Goal: Information Seeking & Learning: Learn about a topic

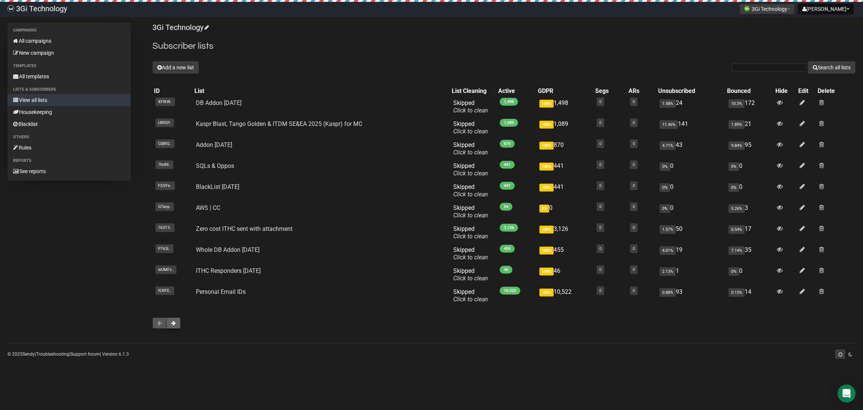
click at [173, 326] on button at bounding box center [173, 322] width 14 height 11
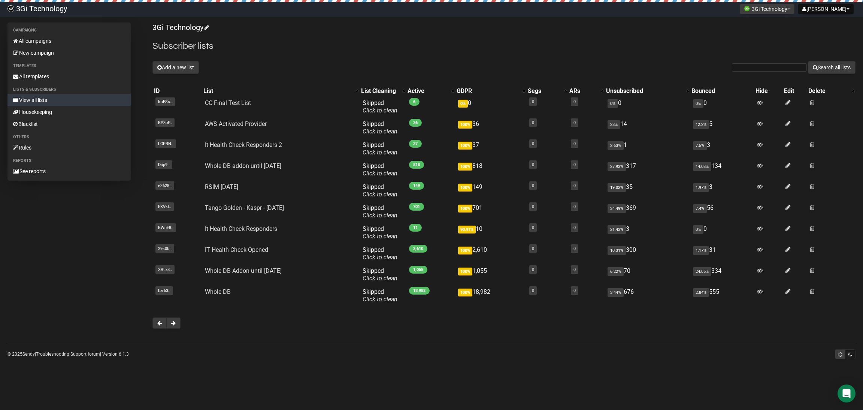
click at [39, 99] on link "View all lists" at bounding box center [68, 100] width 123 height 12
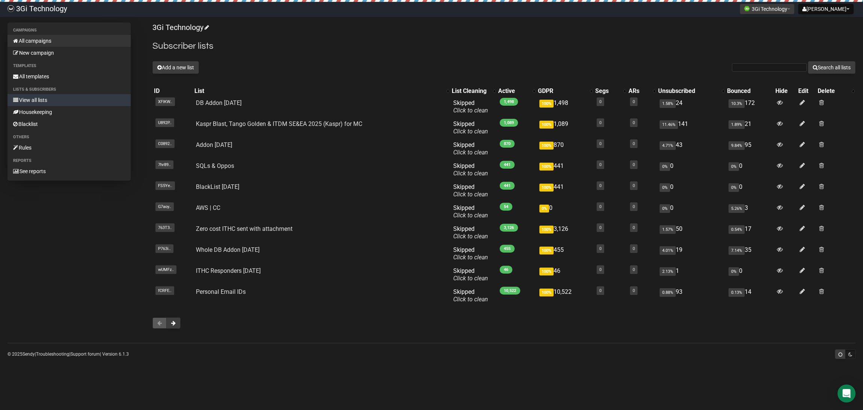
click at [39, 41] on link "All campaigns" at bounding box center [68, 41] width 123 height 12
click at [174, 323] on span at bounding box center [173, 322] width 4 height 5
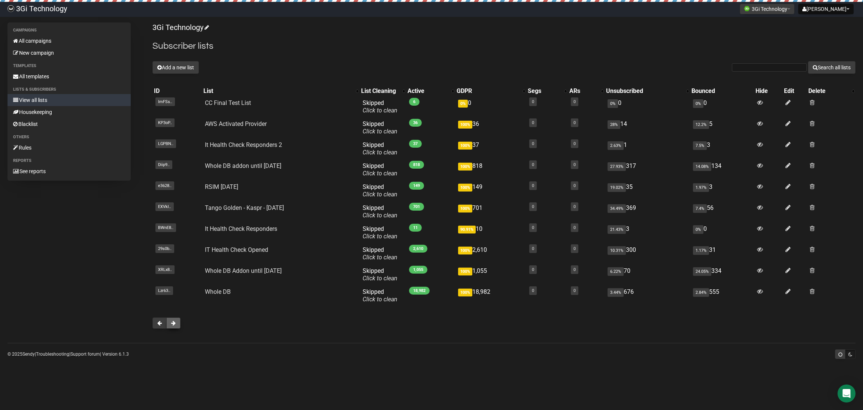
click at [174, 325] on span at bounding box center [173, 322] width 4 height 5
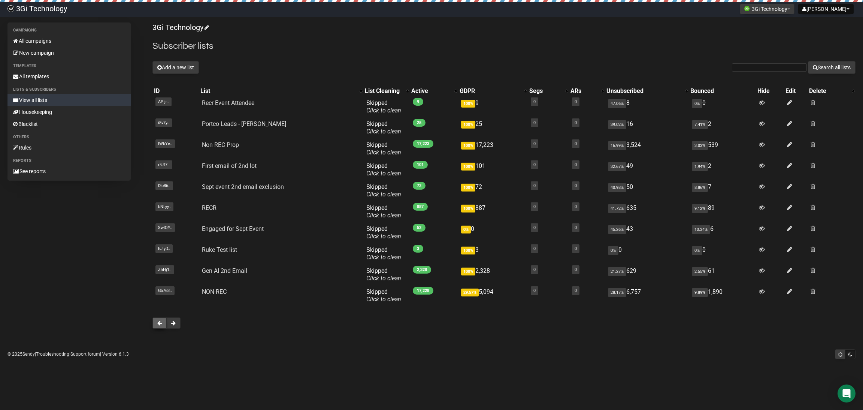
click at [159, 325] on span at bounding box center [159, 322] width 4 height 5
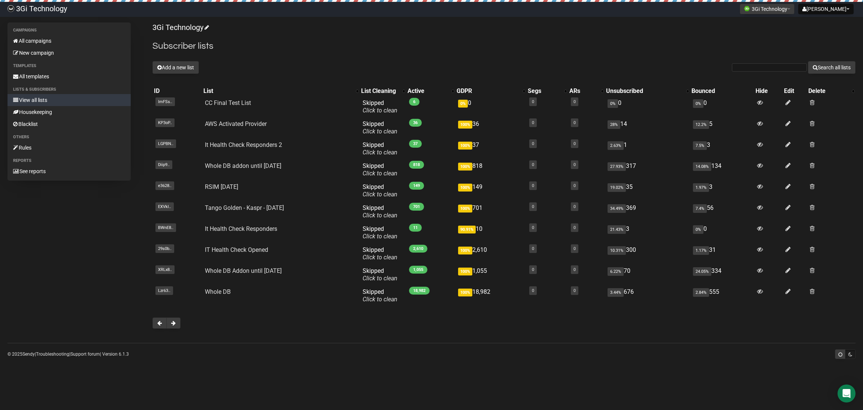
click at [159, 325] on span at bounding box center [159, 322] width 4 height 5
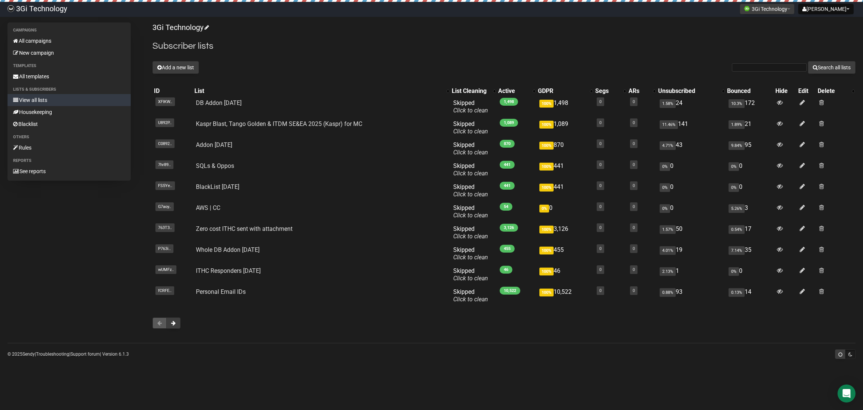
click at [159, 325] on span at bounding box center [159, 322] width 4 height 5
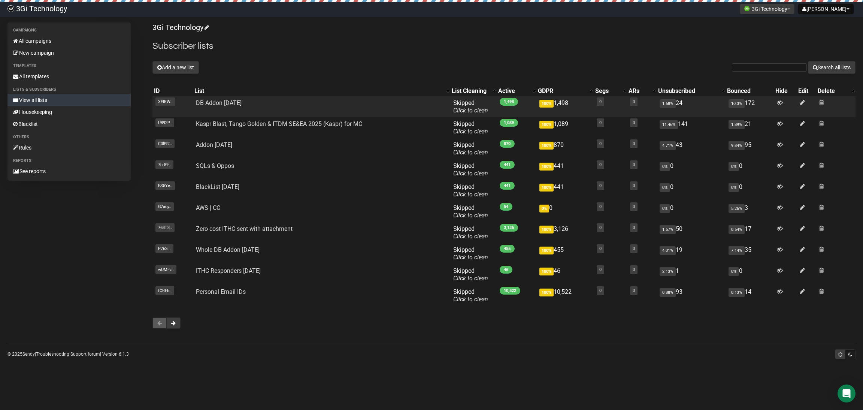
click at [269, 107] on td "DB Addon August 2025" at bounding box center [321, 106] width 257 height 21
click at [169, 110] on td "XFlKW.. XFlKWX6892mDqaq8ekHcDgag" at bounding box center [173, 106] width 40 height 21
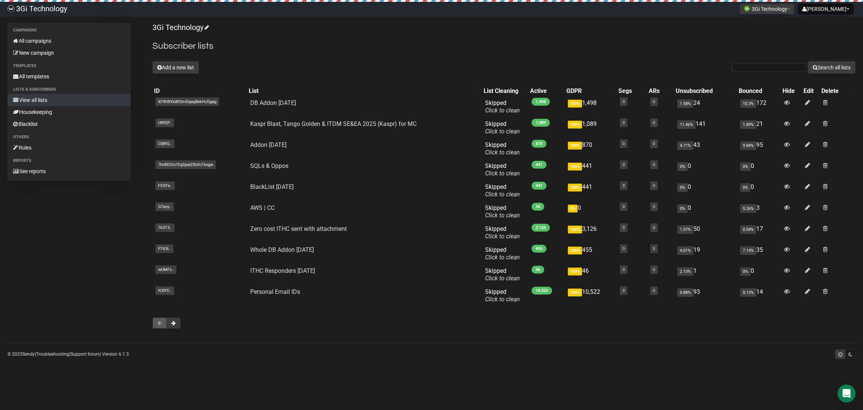
click at [260, 327] on div at bounding box center [504, 322] width 703 height 11
click at [174, 325] on span at bounding box center [173, 322] width 4 height 5
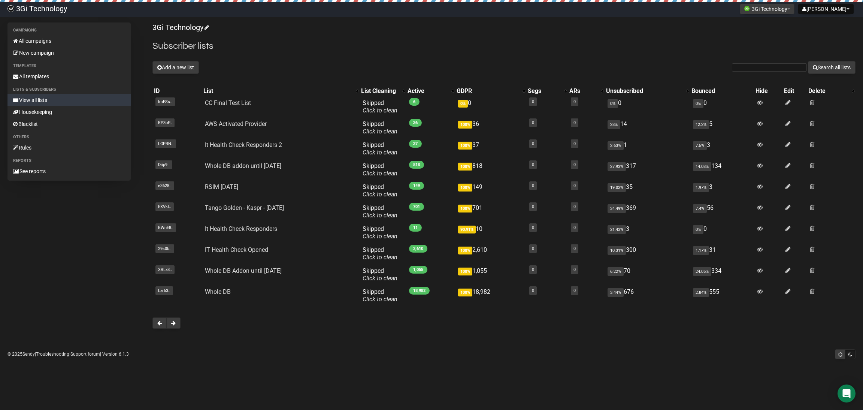
click at [174, 325] on span at bounding box center [173, 322] width 4 height 5
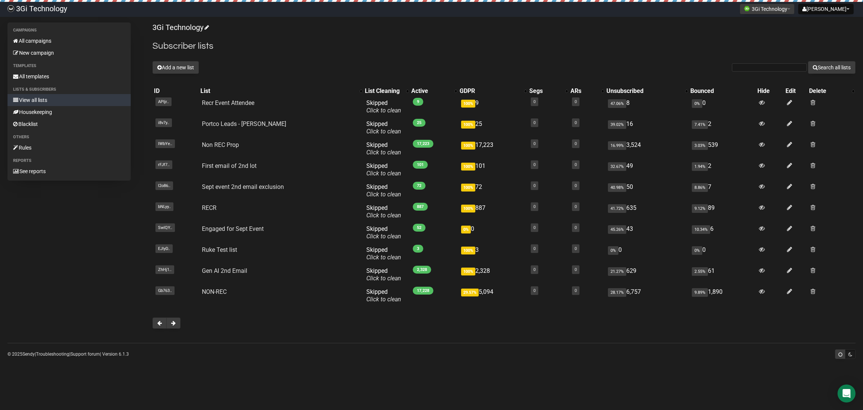
click at [174, 325] on span at bounding box center [173, 322] width 4 height 5
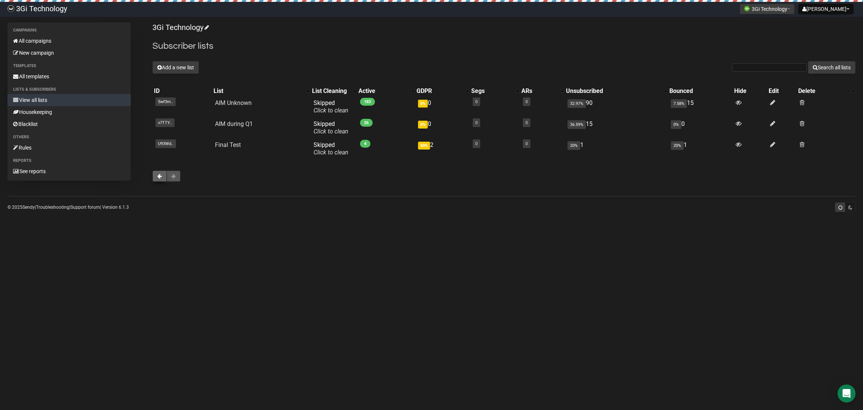
click at [156, 178] on button at bounding box center [160, 176] width 14 height 11
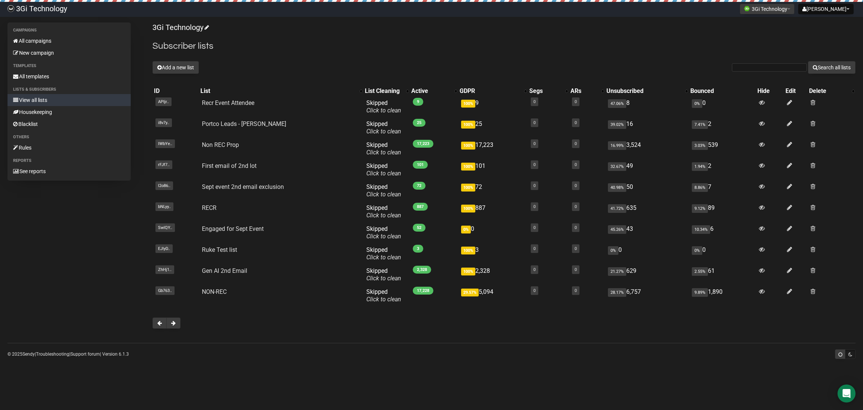
click at [156, 178] on td "rFJf7.. rFJf763CZfKF7636vkANSUK4Ow" at bounding box center [176, 169] width 46 height 21
click at [157, 322] on span at bounding box center [159, 322] width 4 height 5
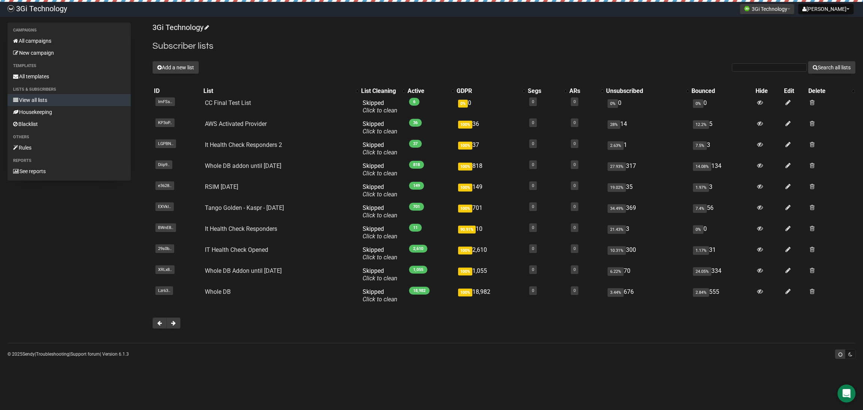
click at [157, 322] on span at bounding box center [159, 322] width 4 height 5
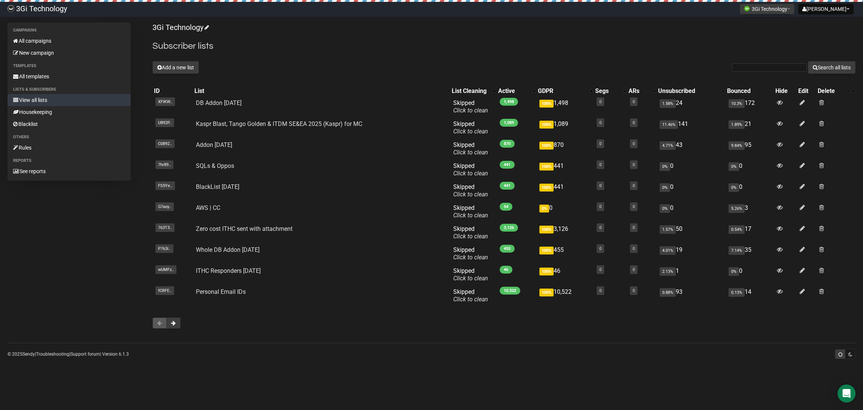
click at [158, 326] on span at bounding box center [159, 322] width 4 height 5
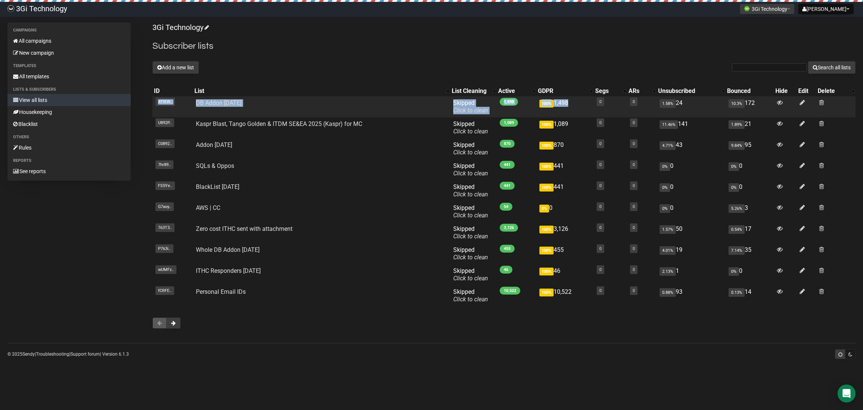
drag, startPoint x: 145, startPoint y: 86, endPoint x: 529, endPoint y: 98, distance: 383.6
click at [563, 96] on div "Campaigns All campaigns New campaign Templates All templates Lists & subscriber…" at bounding box center [431, 179] width 848 height 314
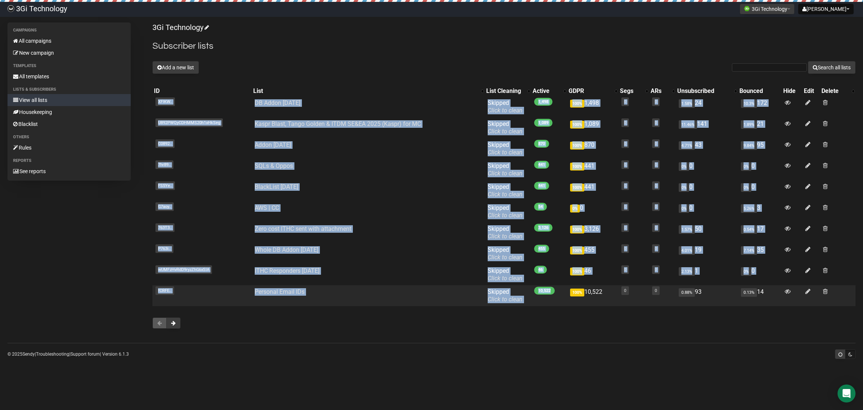
drag, startPoint x: 150, startPoint y: 86, endPoint x: 548, endPoint y: 295, distance: 448.9
click at [548, 295] on div "Campaigns All campaigns New campaign Templates All templates Lists & subscriber…" at bounding box center [431, 179] width 848 height 314
copy div "ID List List Cleaning Active GDPR Segs ARs Unsubscribed Bounced Hide Edit Delet…"
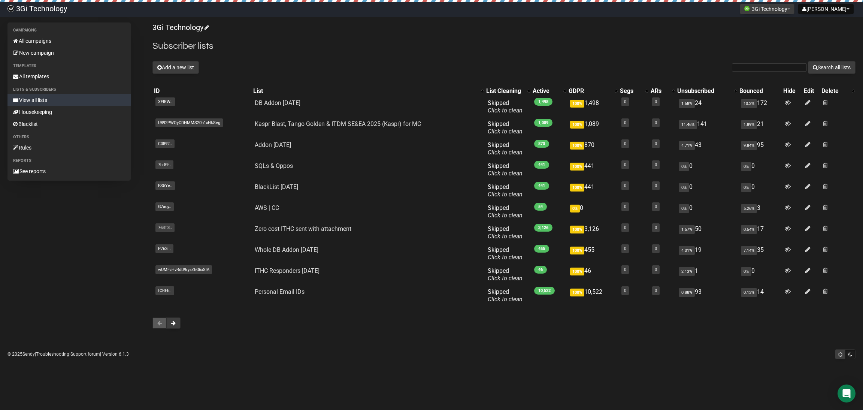
click at [415, 356] on div "Campaigns All campaigns New campaign Templates All templates Lists & subscriber…" at bounding box center [431, 191] width 863 height 339
click at [717, 394] on body "3Gi Technology Sean Settings Logout 3Gi Technology 3Gi Technology Cloud Combina…" at bounding box center [431, 205] width 863 height 410
click at [172, 322] on span at bounding box center [173, 322] width 4 height 5
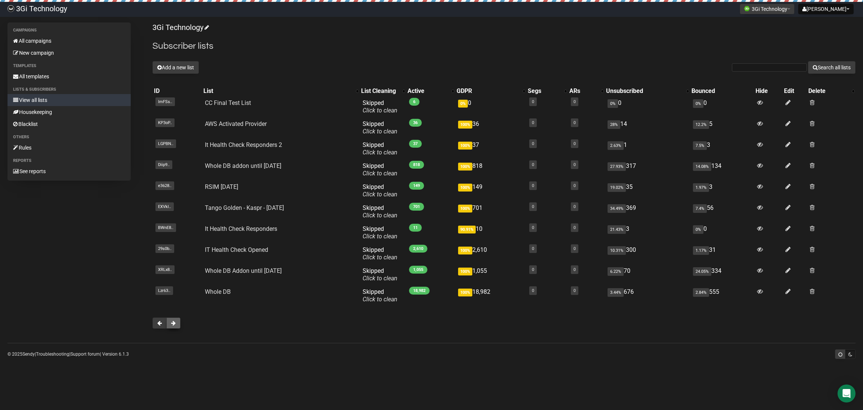
click at [172, 323] on span at bounding box center [173, 322] width 4 height 5
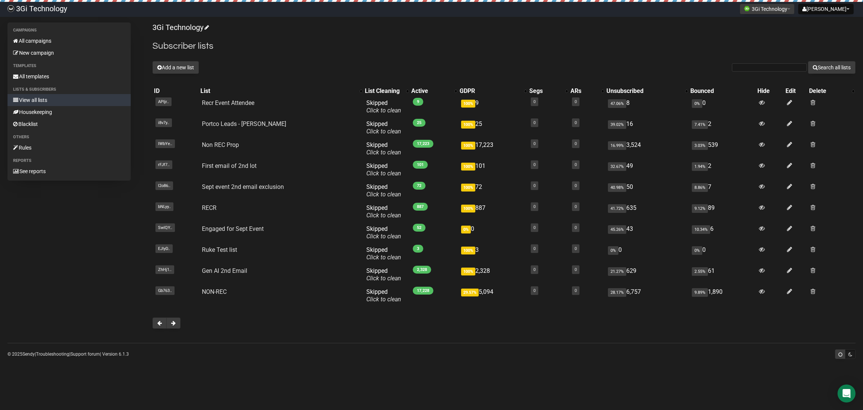
drag, startPoint x: 225, startPoint y: 363, endPoint x: 201, endPoint y: 360, distance: 24.2
click at [226, 362] on body "3Gi Technology [PERSON_NAME] Settings Logout 3Gi Technology 3Gi Technology Clou…" at bounding box center [431, 205] width 863 height 410
click at [158, 327] on button at bounding box center [160, 322] width 14 height 11
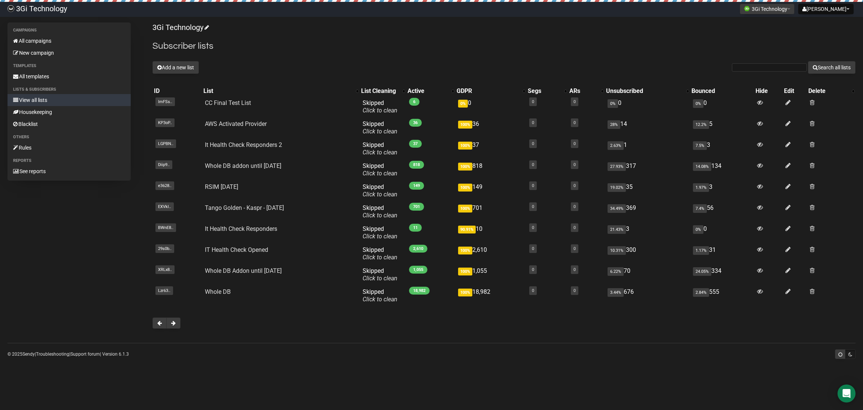
click at [158, 327] on button at bounding box center [160, 322] width 14 height 11
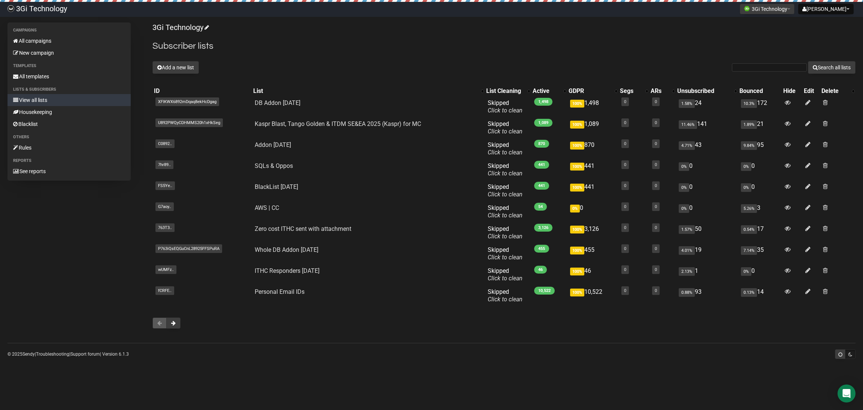
drag, startPoint x: 135, startPoint y: 81, endPoint x: 564, endPoint y: 320, distance: 490.7
click at [571, 311] on div "Campaigns All campaigns New campaign Templates All templates Lists & subscriber…" at bounding box center [431, 179] width 848 height 314
drag, startPoint x: 510, startPoint y: 388, endPoint x: 526, endPoint y: 371, distance: 22.5
click at [511, 387] on body "3Gi Technology Sean Settings Logout 3Gi Technology 3Gi Technology Cloud Combina…" at bounding box center [431, 205] width 863 height 410
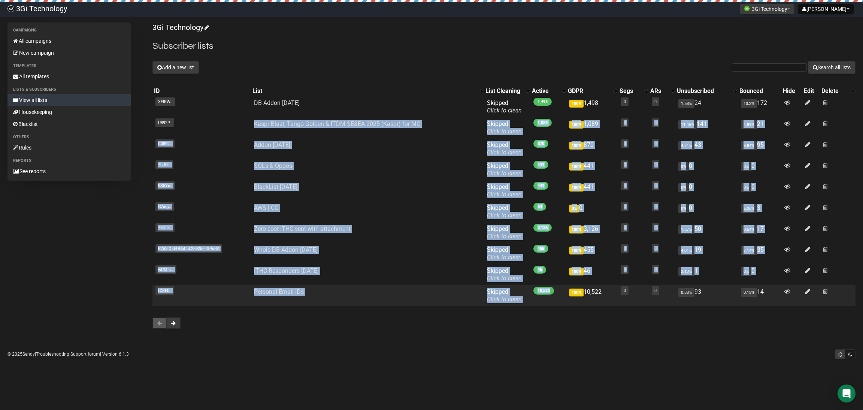
drag, startPoint x: 150, startPoint y: 90, endPoint x: 556, endPoint y: 299, distance: 456.8
click at [556, 299] on div "Campaigns All campaigns New campaign Templates All templates Lists & subscriber…" at bounding box center [431, 179] width 848 height 314
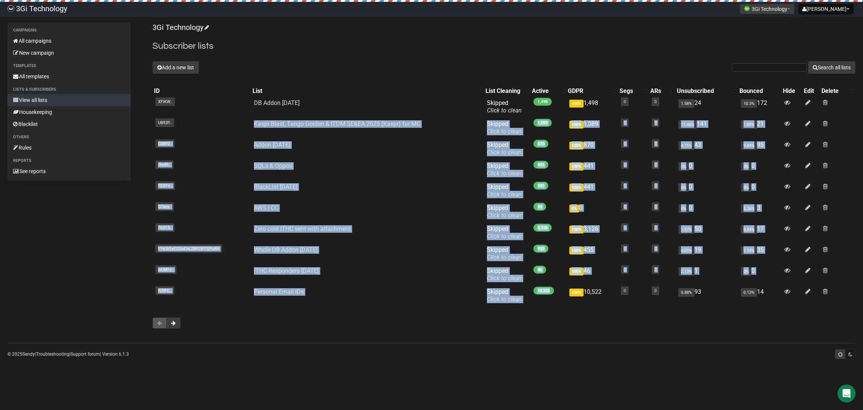
click at [536, 313] on div "3Gi Technology Subscriber lists Add a new list Search all lists List name Singl…" at bounding box center [504, 179] width 703 height 314
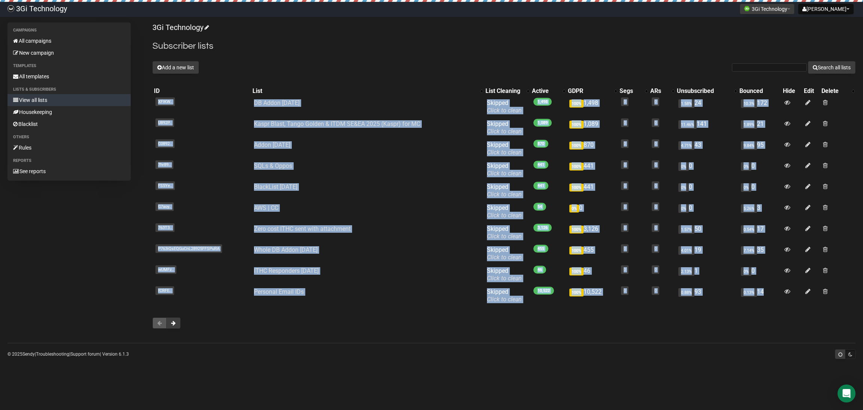
drag, startPoint x: 557, startPoint y: 309, endPoint x: 150, endPoint y: 88, distance: 463.0
click at [150, 88] on div "Campaigns All campaigns New campaign Templates All templates Lists & subscriber…" at bounding box center [431, 179] width 848 height 314
copy div "ID List List Cleaning Active GDPR Segs ARs Unsubscribed Bounced Hide Edit Delet…"
click at [189, 364] on body "3Gi Technology Sean Settings Logout 3Gi Technology 3Gi Technology Cloud Combina…" at bounding box center [431, 205] width 863 height 410
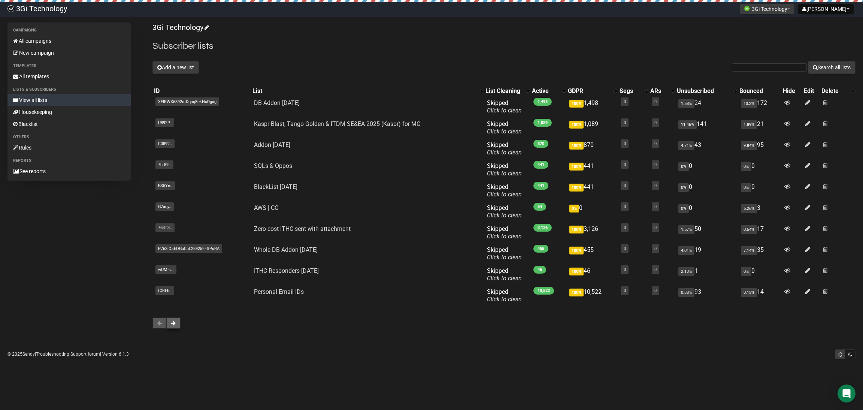
click at [175, 325] on span at bounding box center [173, 322] width 4 height 5
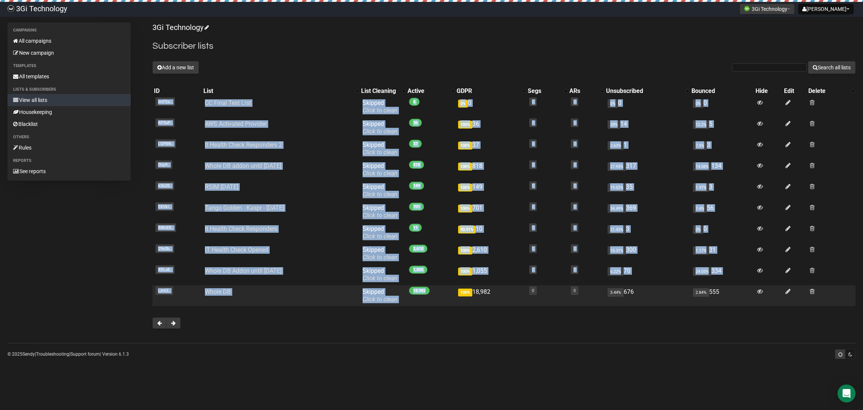
drag, startPoint x: 145, startPoint y: 90, endPoint x: 449, endPoint y: 295, distance: 366.7
click at [449, 295] on div "Campaigns All campaigns New campaign Templates All templates Lists & subscriber…" at bounding box center [431, 179] width 848 height 314
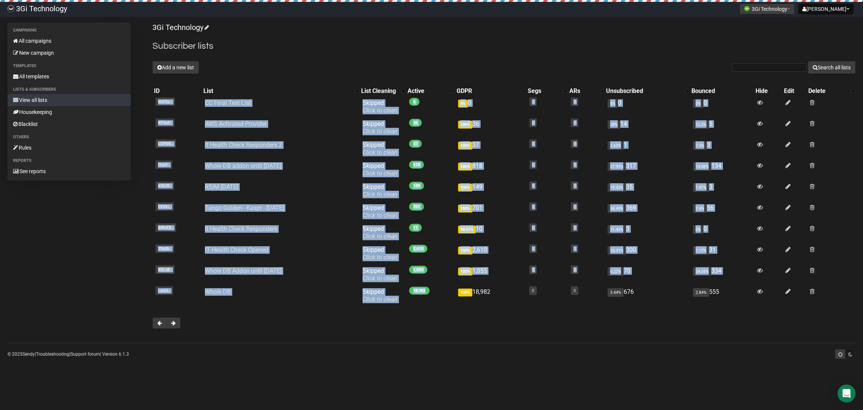
copy div "ID List List Cleaning Active GDPR Segs ARs Unsubscribed Bounced Hide Edit Delet…"
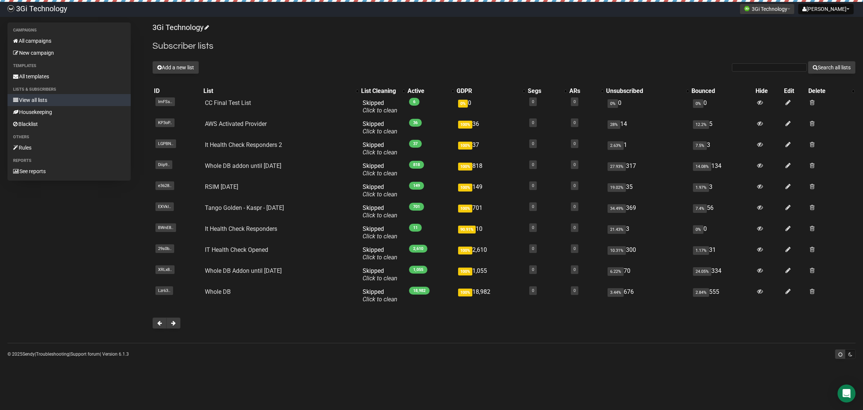
click at [221, 326] on div at bounding box center [504, 322] width 703 height 11
click at [175, 324] on span at bounding box center [173, 322] width 4 height 5
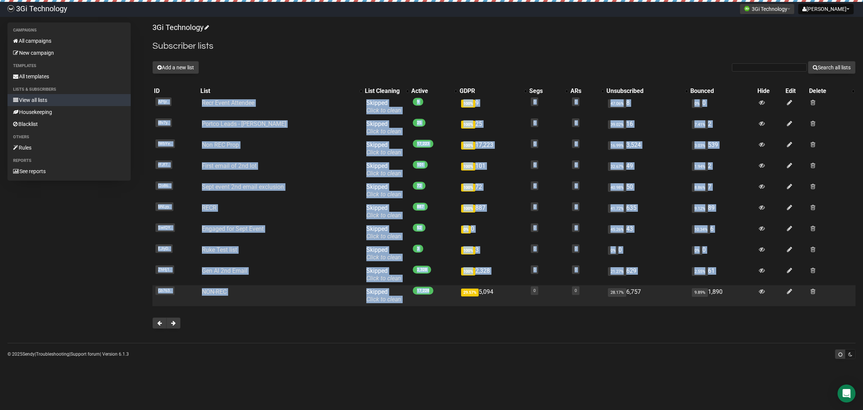
drag, startPoint x: 173, startPoint y: 103, endPoint x: 438, endPoint y: 301, distance: 330.8
click at [438, 301] on div "Campaigns All campaigns New campaign Templates All templates Lists & subscriber…" at bounding box center [431, 179] width 848 height 314
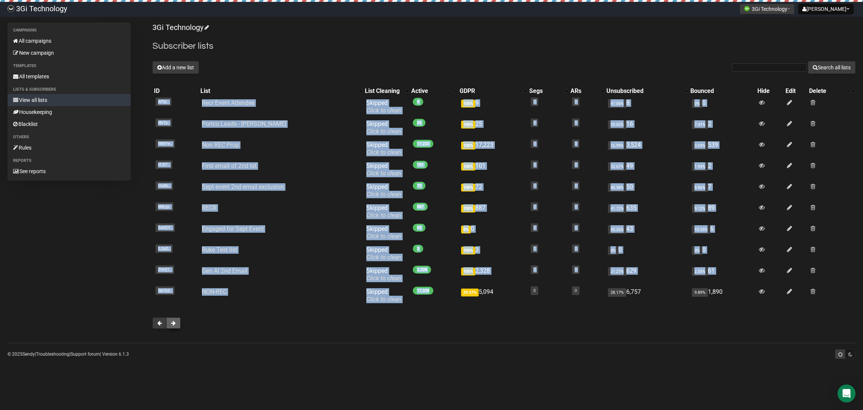
click at [174, 323] on span at bounding box center [173, 322] width 4 height 5
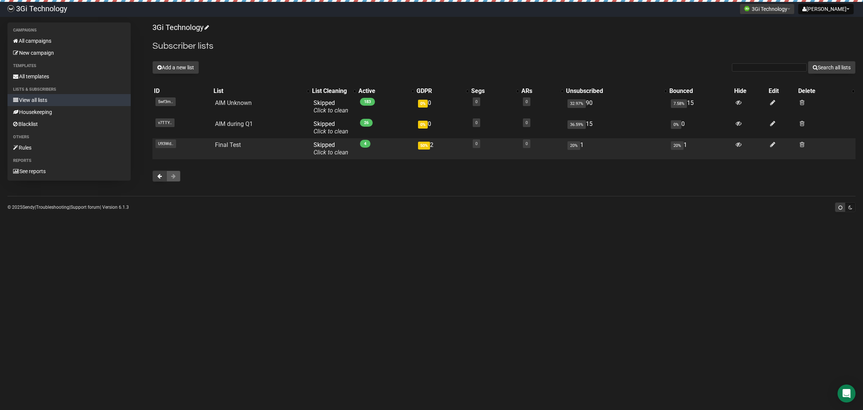
drag, startPoint x: 145, startPoint y: 88, endPoint x: 452, endPoint y: 158, distance: 315.7
click at [452, 158] on div "Campaigns All campaigns New campaign Templates All templates Lists & subscriber…" at bounding box center [431, 105] width 848 height 167
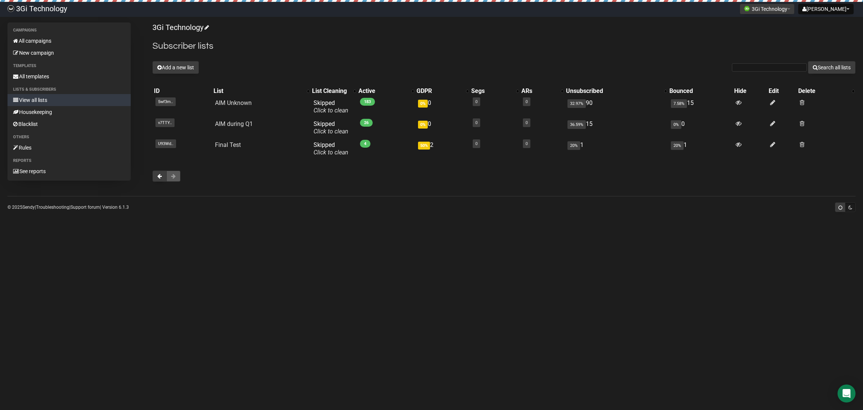
copy div "ID List List Cleaning Active GDPR Segs ARs Unsubscribed Bounced Hide Edit Delet…"
click at [315, 241] on body "3Gi Technology Sean Settings Logout 3Gi Technology 3Gi Technology Cloud Combina…" at bounding box center [431, 205] width 863 height 410
click at [156, 178] on button at bounding box center [160, 176] width 14 height 11
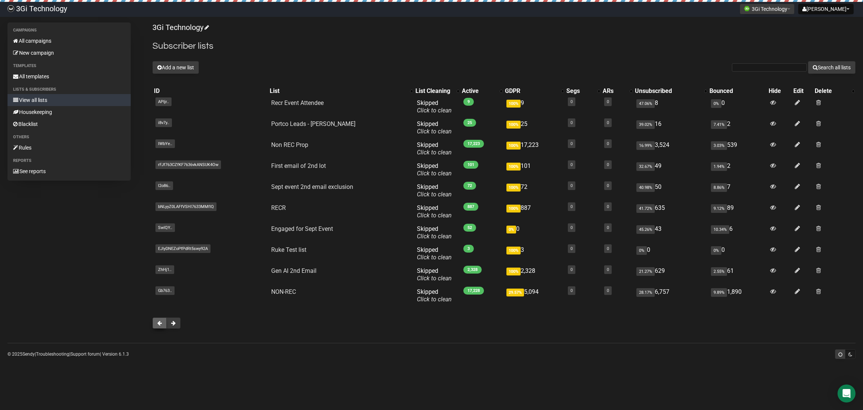
click at [158, 322] on span at bounding box center [159, 322] width 4 height 5
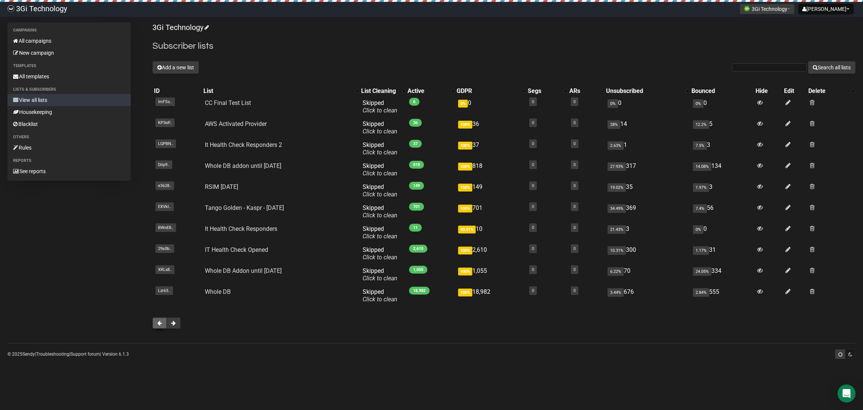
click at [159, 326] on button at bounding box center [160, 322] width 14 height 11
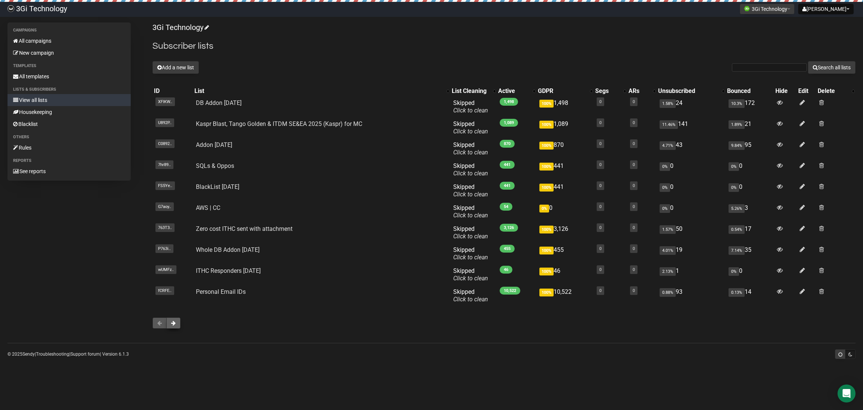
click at [174, 326] on button at bounding box center [173, 322] width 14 height 11
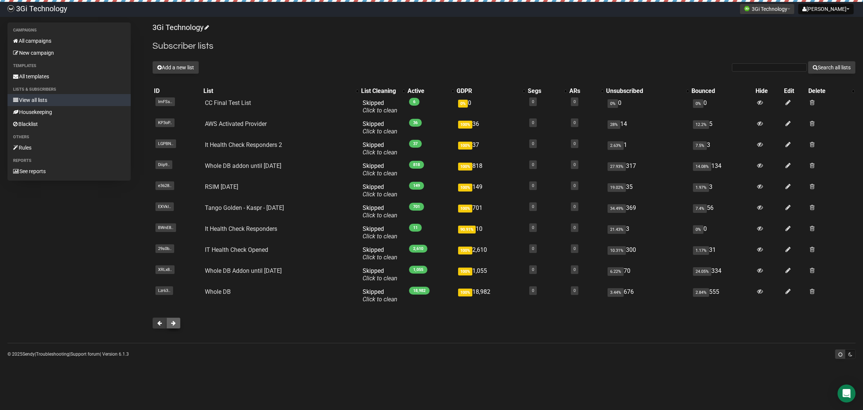
click at [175, 324] on span at bounding box center [173, 322] width 4 height 5
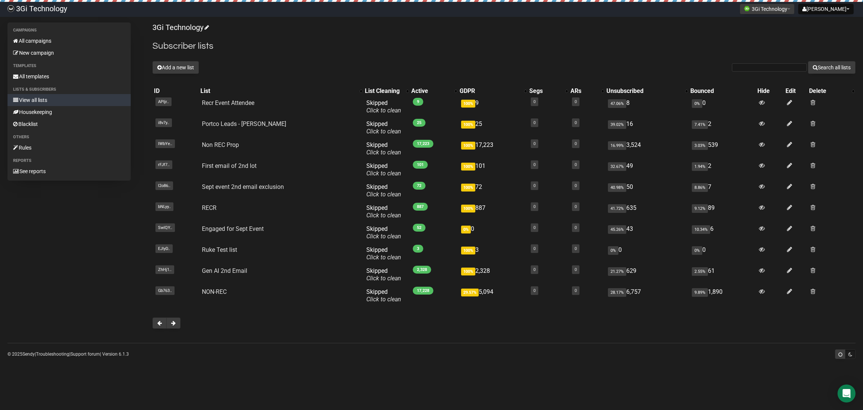
click at [175, 324] on span at bounding box center [173, 322] width 4 height 5
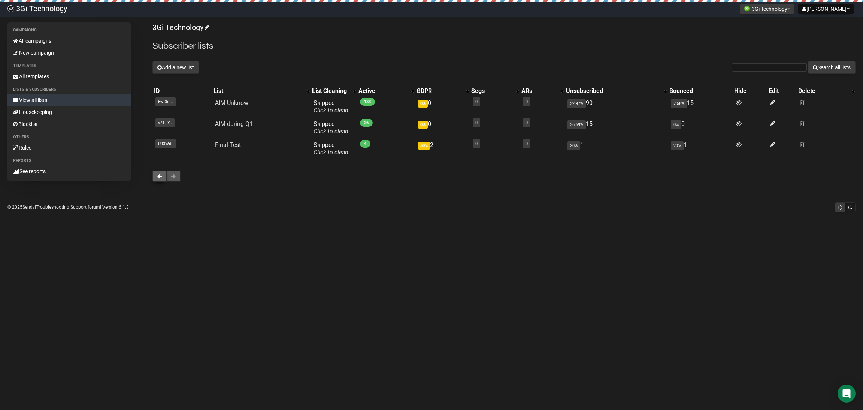
click at [165, 176] on button at bounding box center [160, 176] width 14 height 11
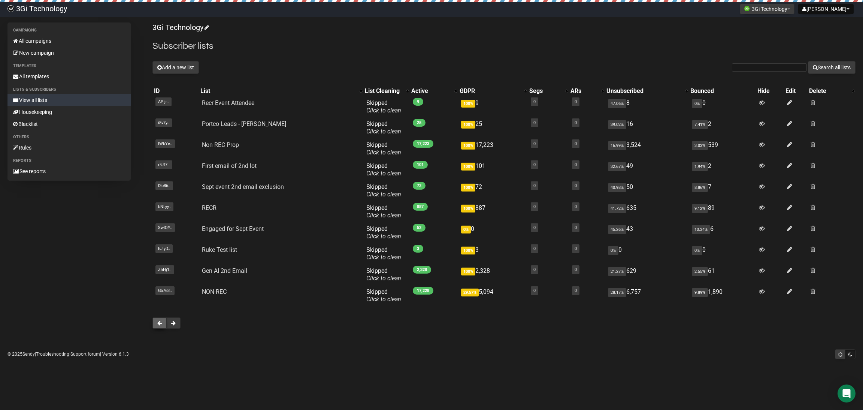
click at [160, 323] on span at bounding box center [159, 322] width 4 height 5
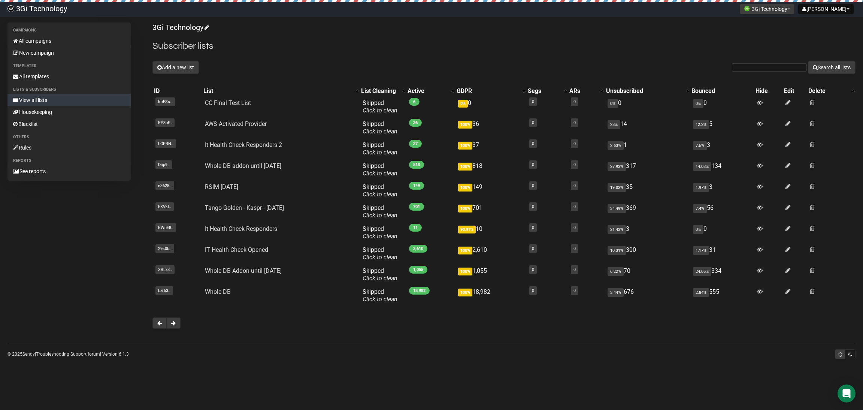
click at [160, 323] on span at bounding box center [159, 322] width 4 height 5
